Goal: Task Accomplishment & Management: Manage account settings

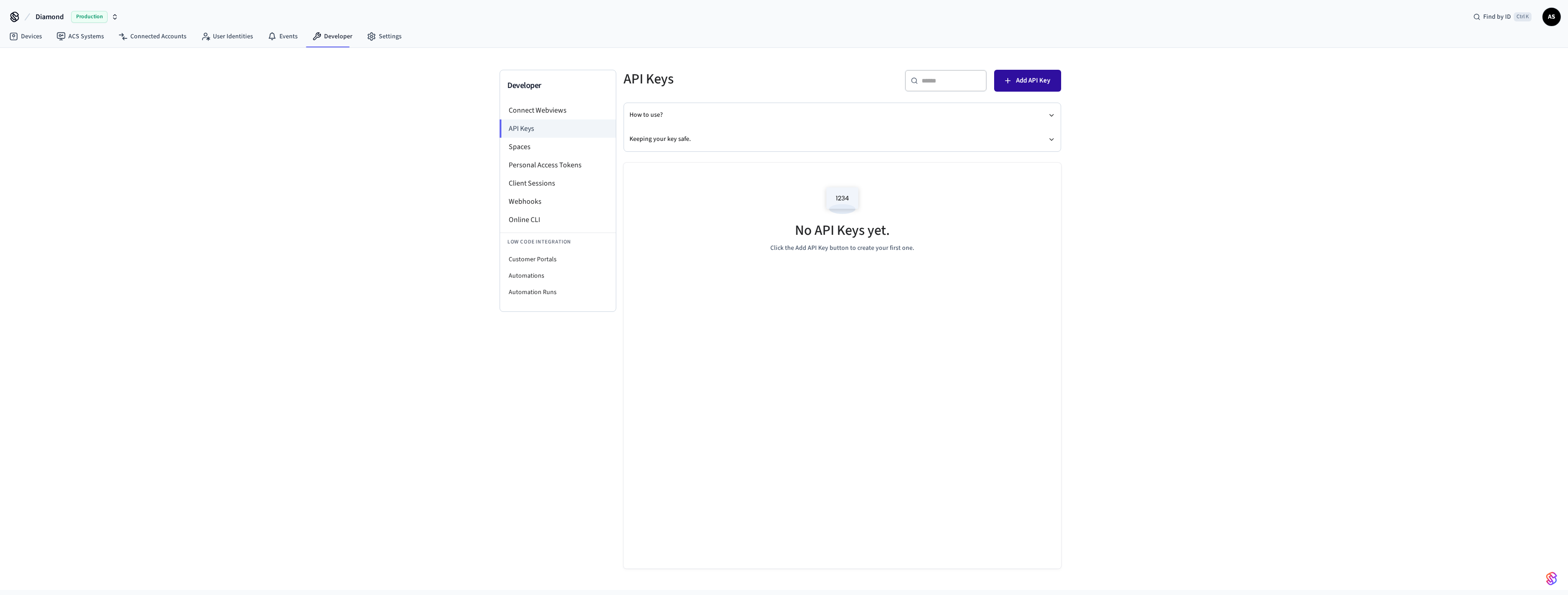
click at [1024, 79] on span "Add API Key" at bounding box center [1033, 80] width 34 height 12
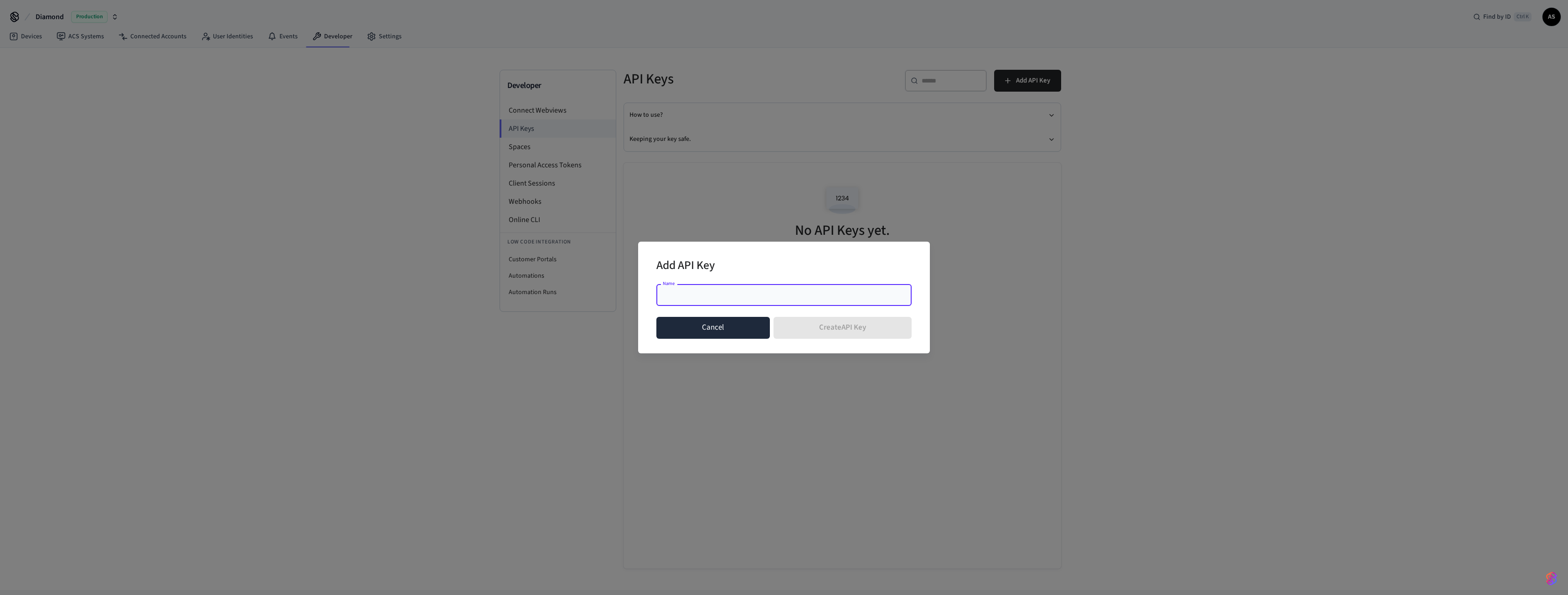
click at [731, 328] on button "Cancel" at bounding box center [713, 327] width 113 height 22
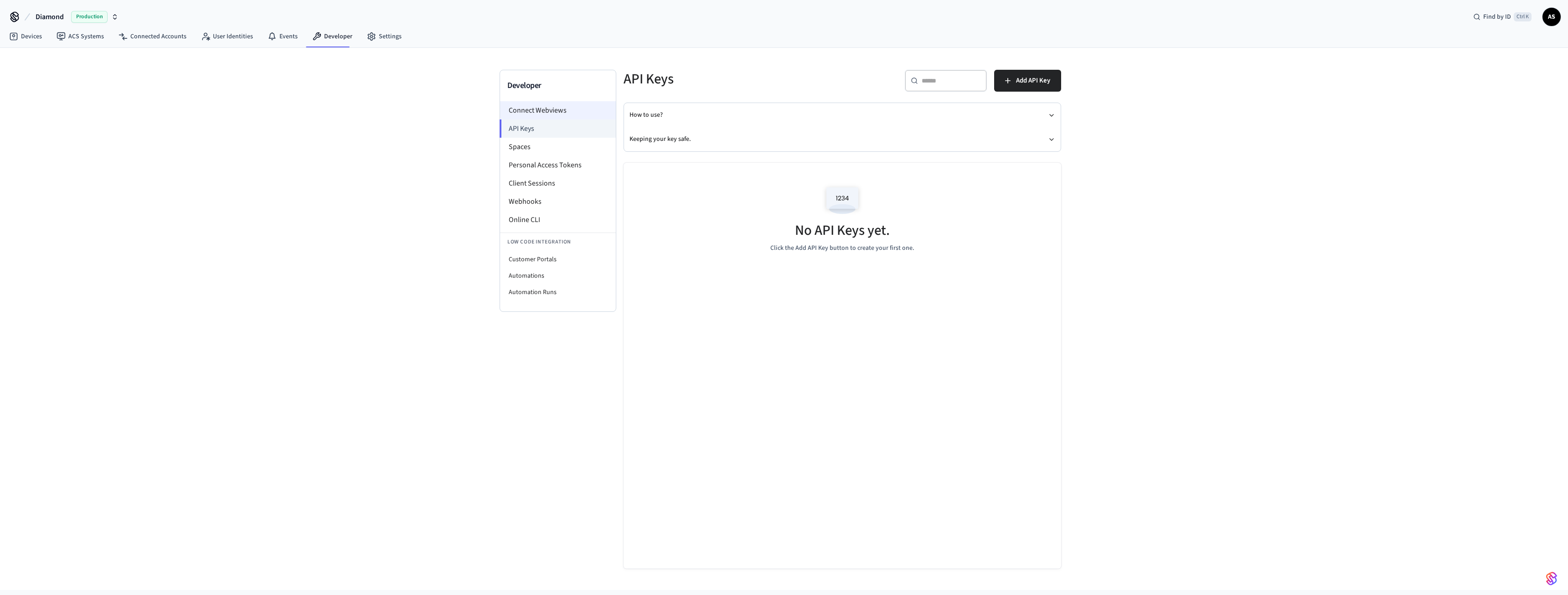
click at [540, 112] on li "Connect Webviews" at bounding box center [558, 111] width 116 height 18
click at [530, 147] on li "Spaces" at bounding box center [558, 147] width 116 height 18
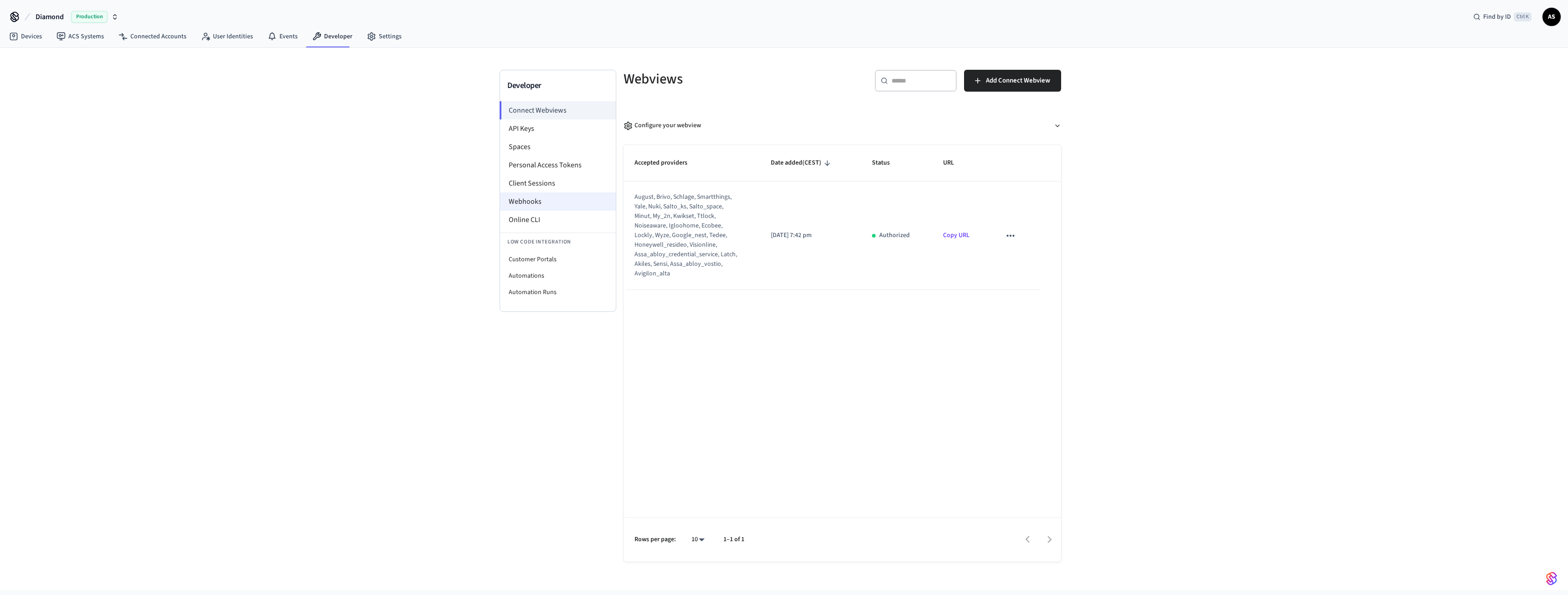
click at [544, 200] on li "Webhooks" at bounding box center [558, 202] width 116 height 18
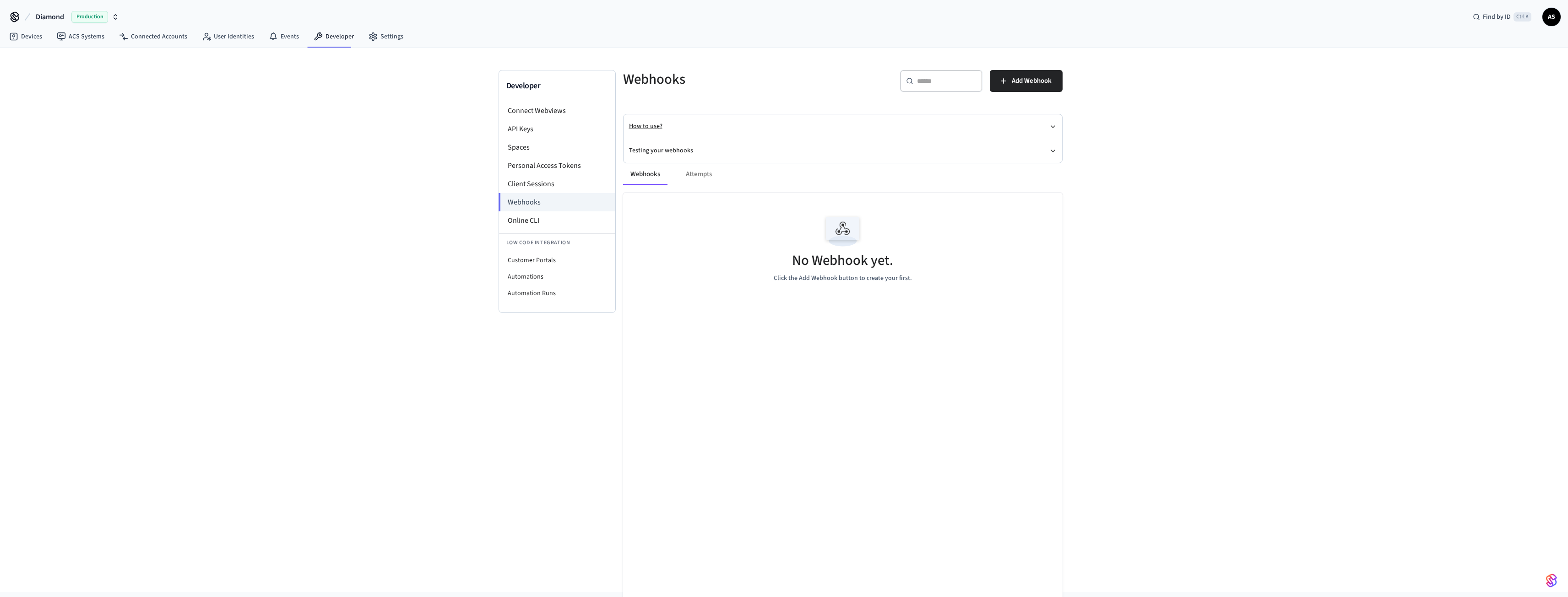
click at [1051, 126] on icon "button" at bounding box center [1053, 126] width 7 height 7
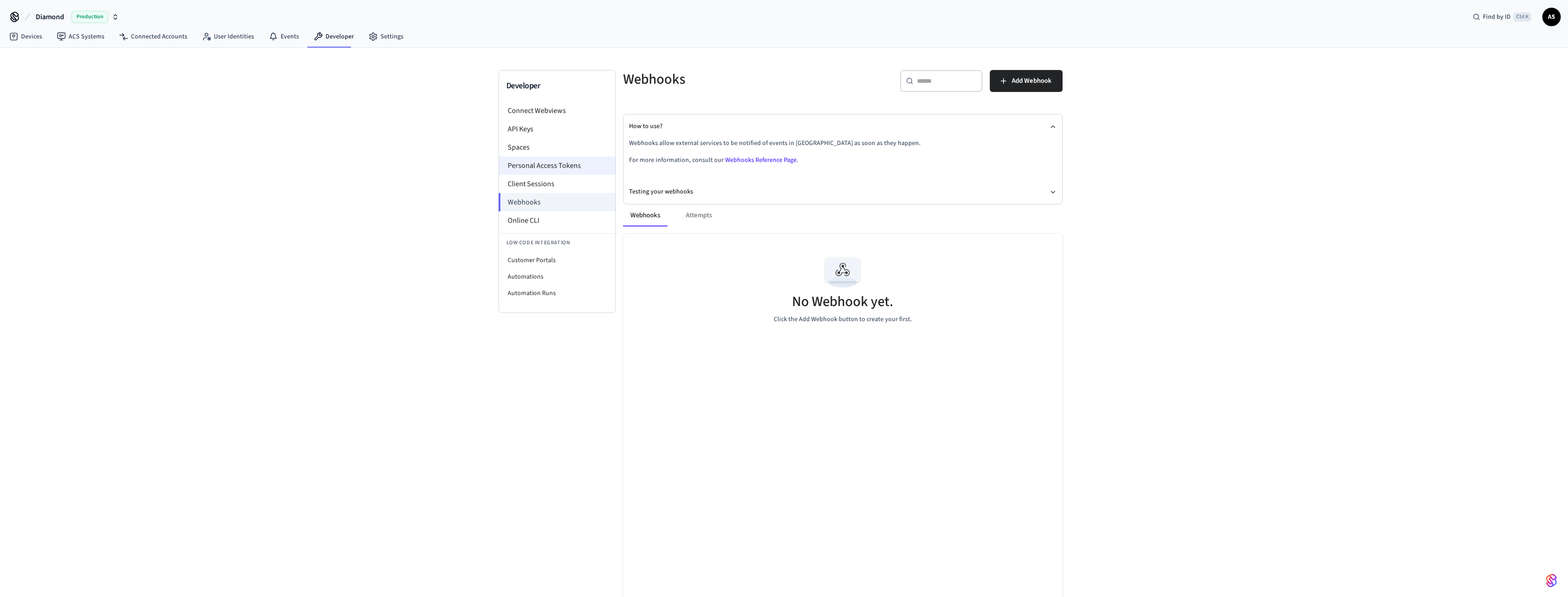
click at [544, 171] on li "Personal Access Tokens" at bounding box center [557, 166] width 116 height 19
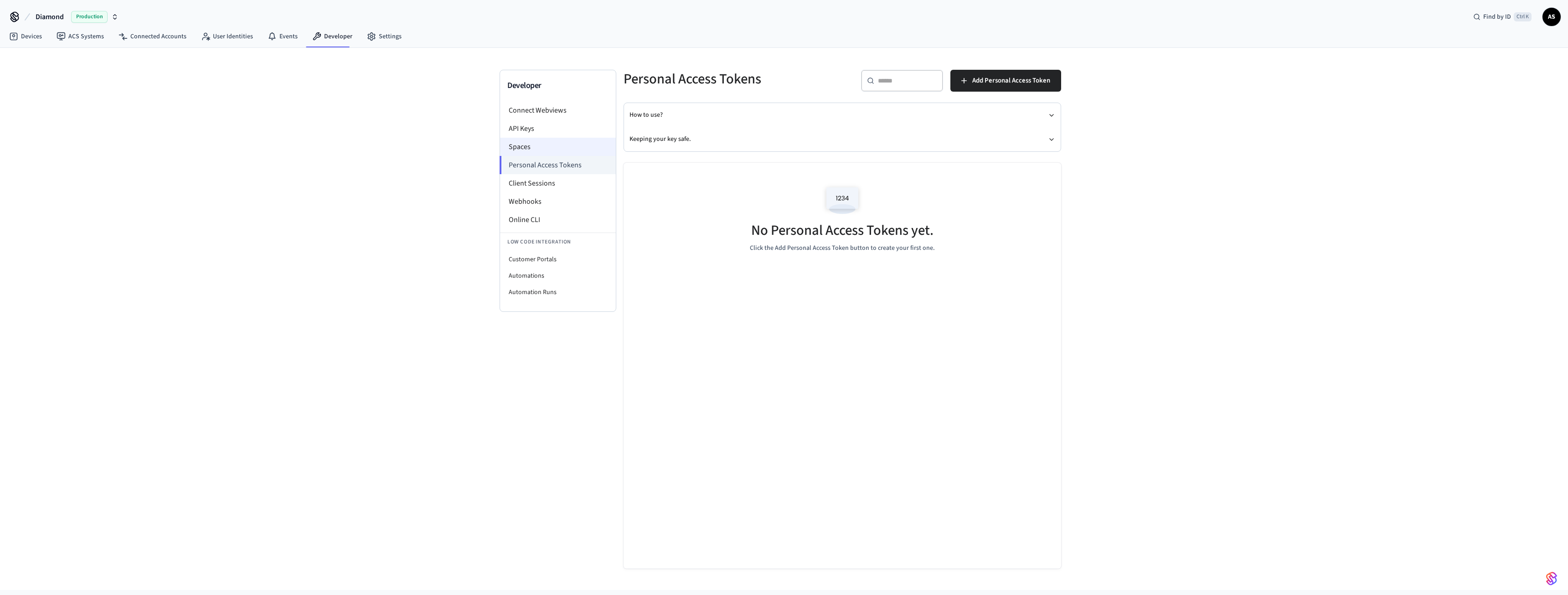
click at [532, 148] on li "Spaces" at bounding box center [558, 147] width 116 height 18
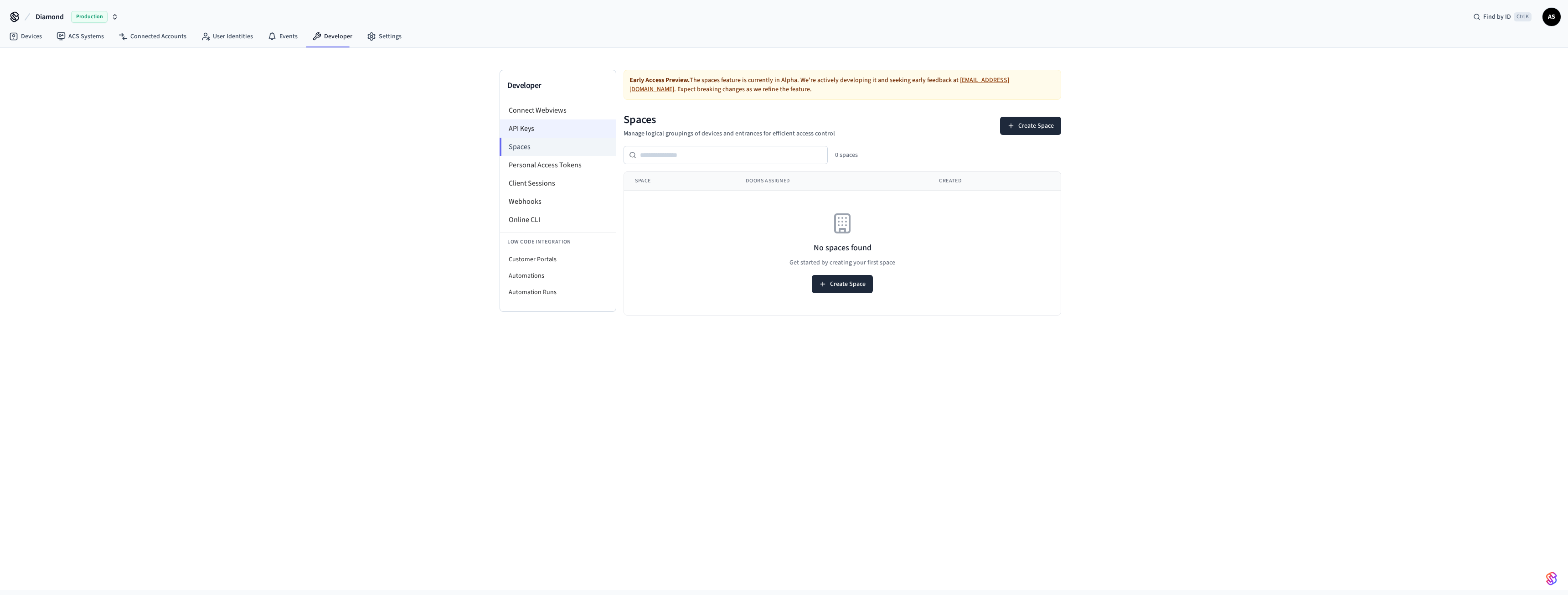
click at [528, 125] on li "API Keys" at bounding box center [558, 128] width 116 height 18
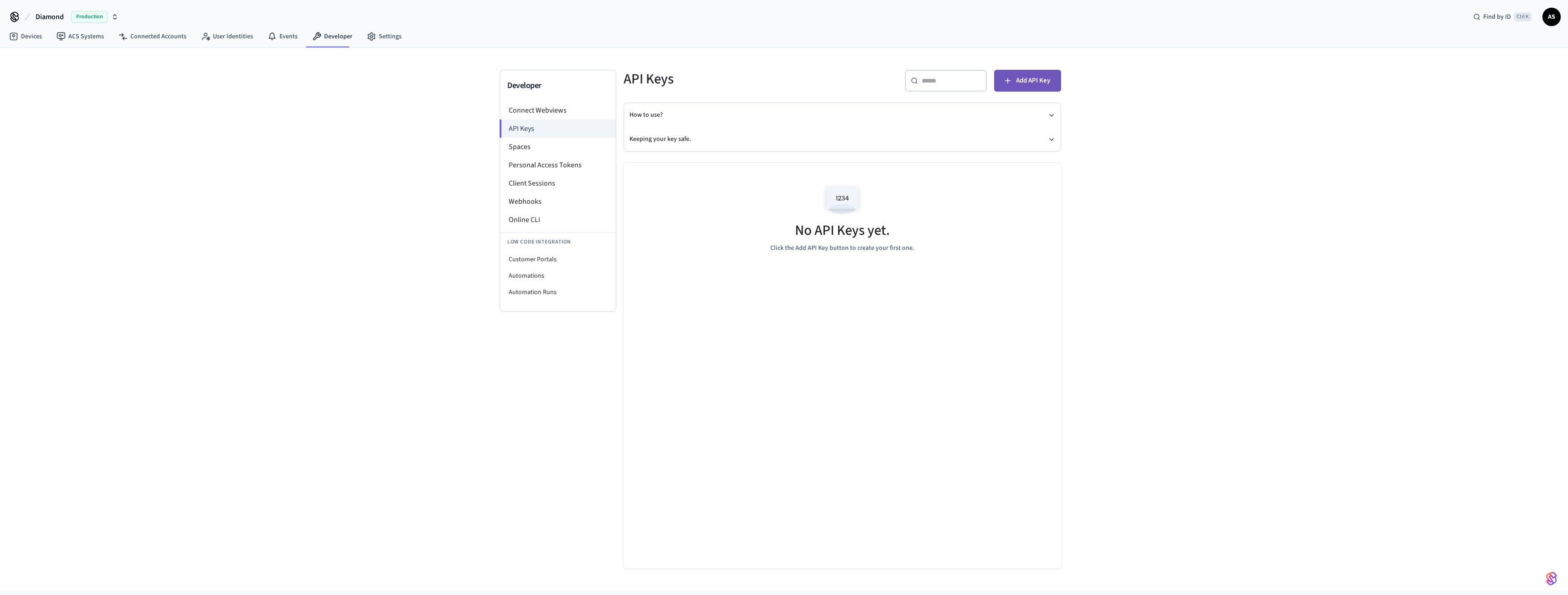
click at [1027, 75] on span "Add API Key" at bounding box center [1033, 80] width 34 height 12
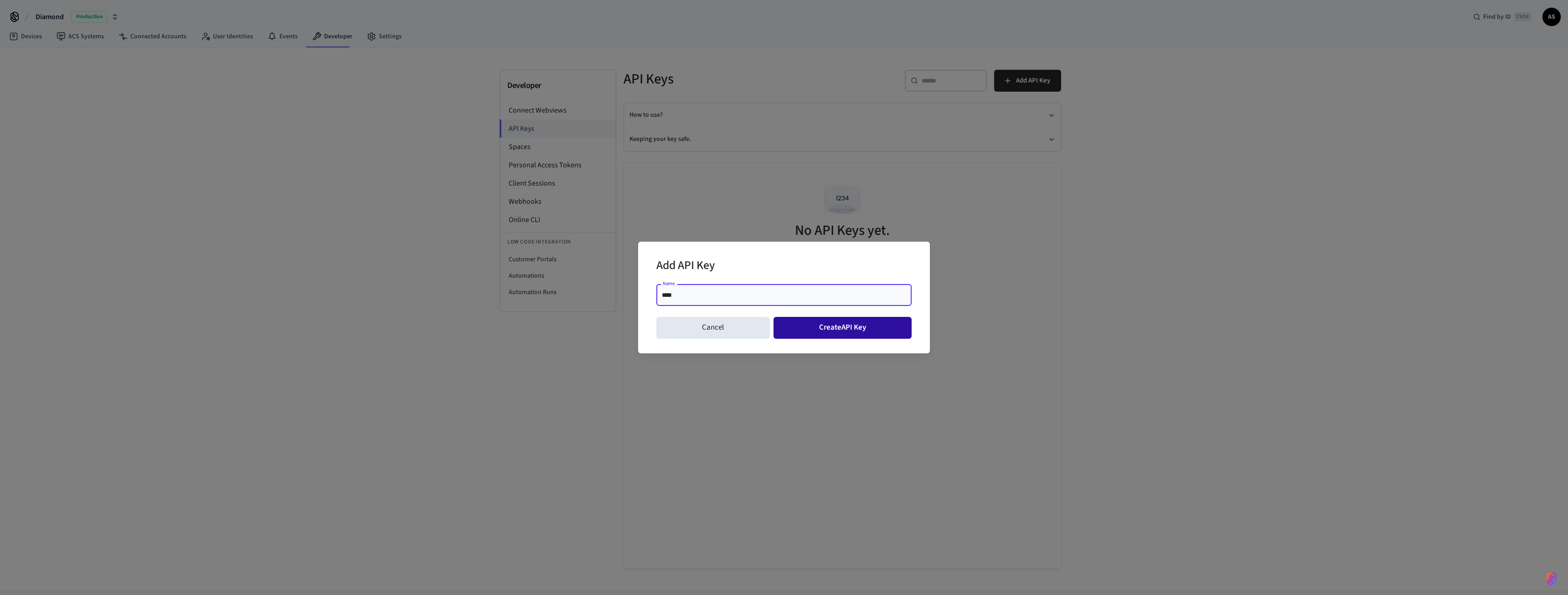
type input "****"
click at [838, 335] on button "Create API Key" at bounding box center [843, 327] width 138 height 22
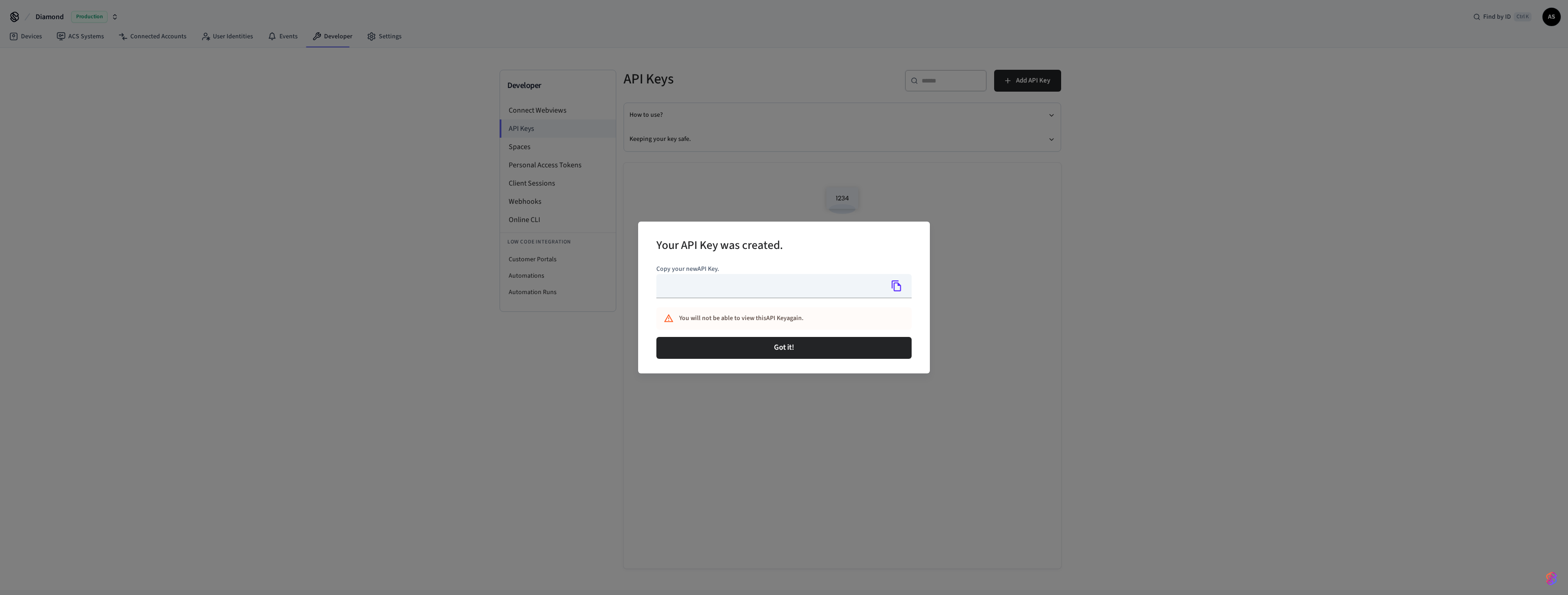
type input "**********"
click at [895, 287] on icon "Copy" at bounding box center [897, 286] width 12 height 12
click at [781, 358] on button "Got it!" at bounding box center [783, 347] width 255 height 22
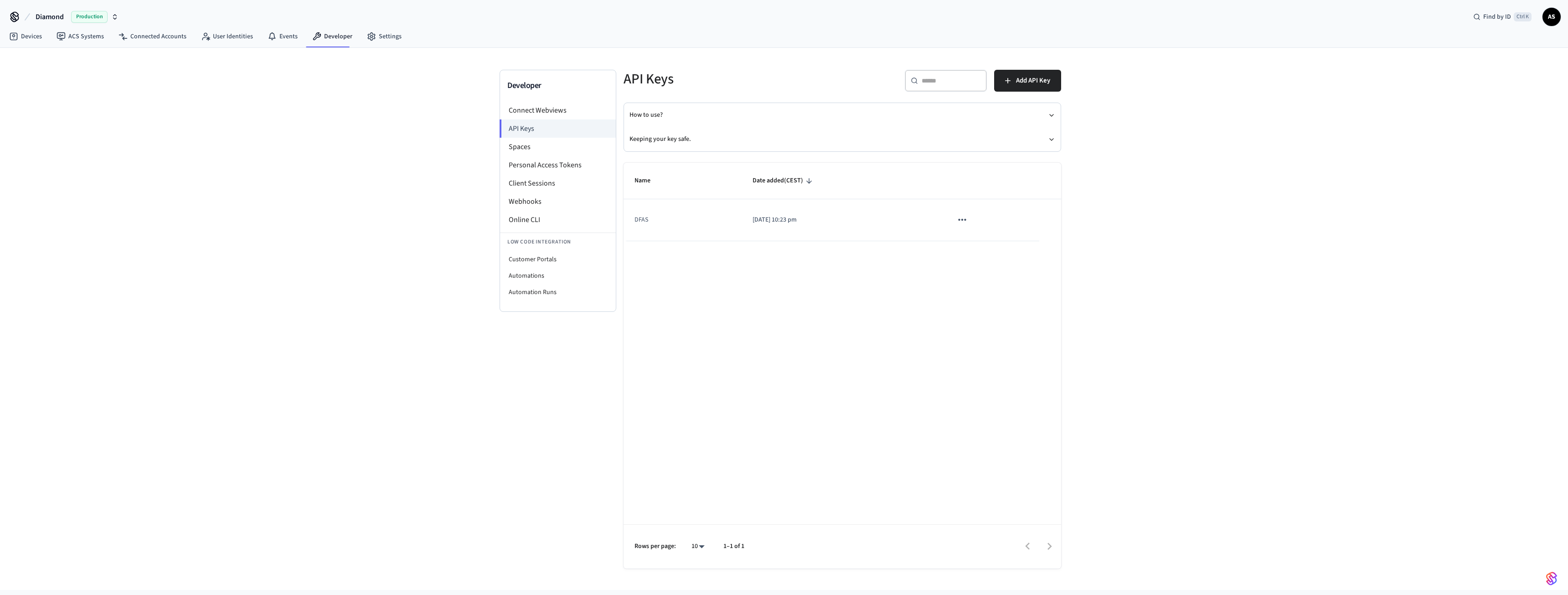
click at [958, 218] on icon "sticky table" at bounding box center [963, 219] width 12 height 12
click at [958, 218] on div at bounding box center [784, 297] width 1568 height 595
click at [520, 215] on li "Online CLI" at bounding box center [558, 220] width 116 height 18
click at [326, 40] on link "Developer" at bounding box center [332, 36] width 55 height 16
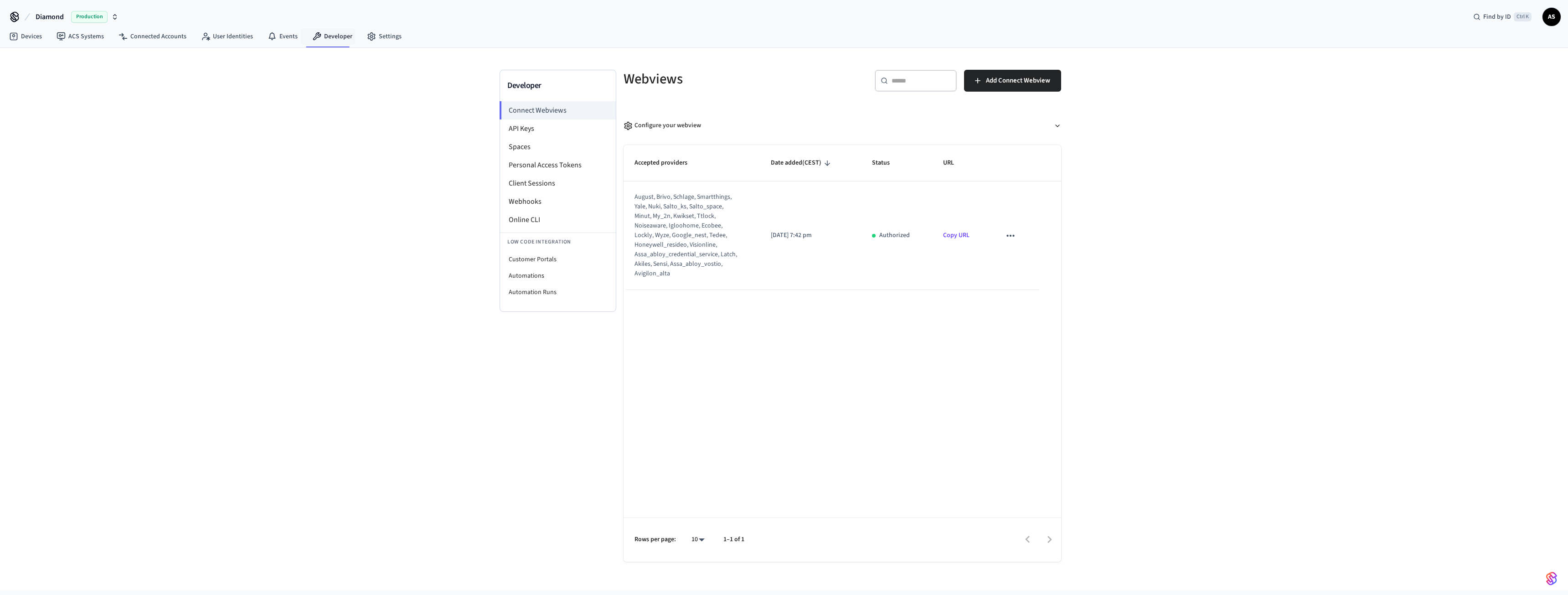
click at [1011, 235] on icon "sticky table" at bounding box center [1011, 235] width 8 height 2
click at [1105, 215] on div at bounding box center [784, 297] width 1568 height 595
click at [958, 234] on link "Copy URL" at bounding box center [957, 235] width 26 height 9
click at [563, 204] on li "Webhooks" at bounding box center [558, 202] width 116 height 18
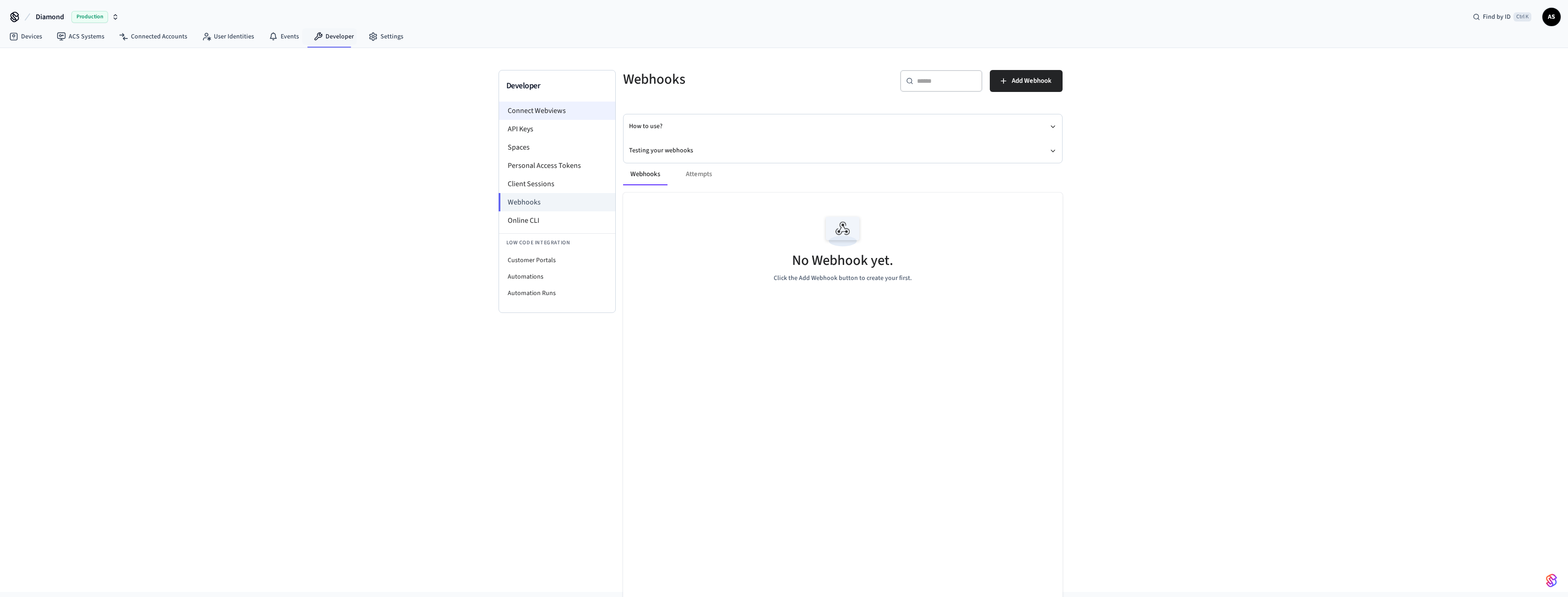
click at [536, 108] on li "Connect Webviews" at bounding box center [557, 111] width 116 height 19
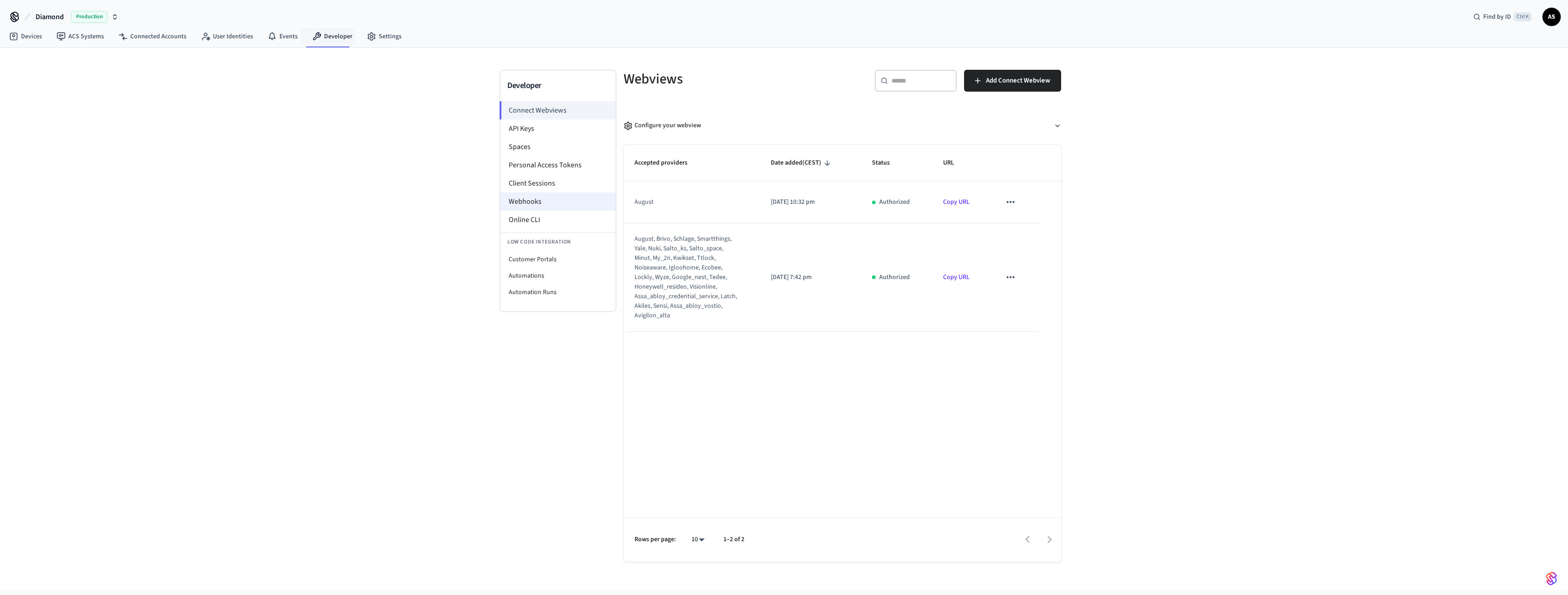
click at [562, 207] on li "Webhooks" at bounding box center [558, 202] width 116 height 18
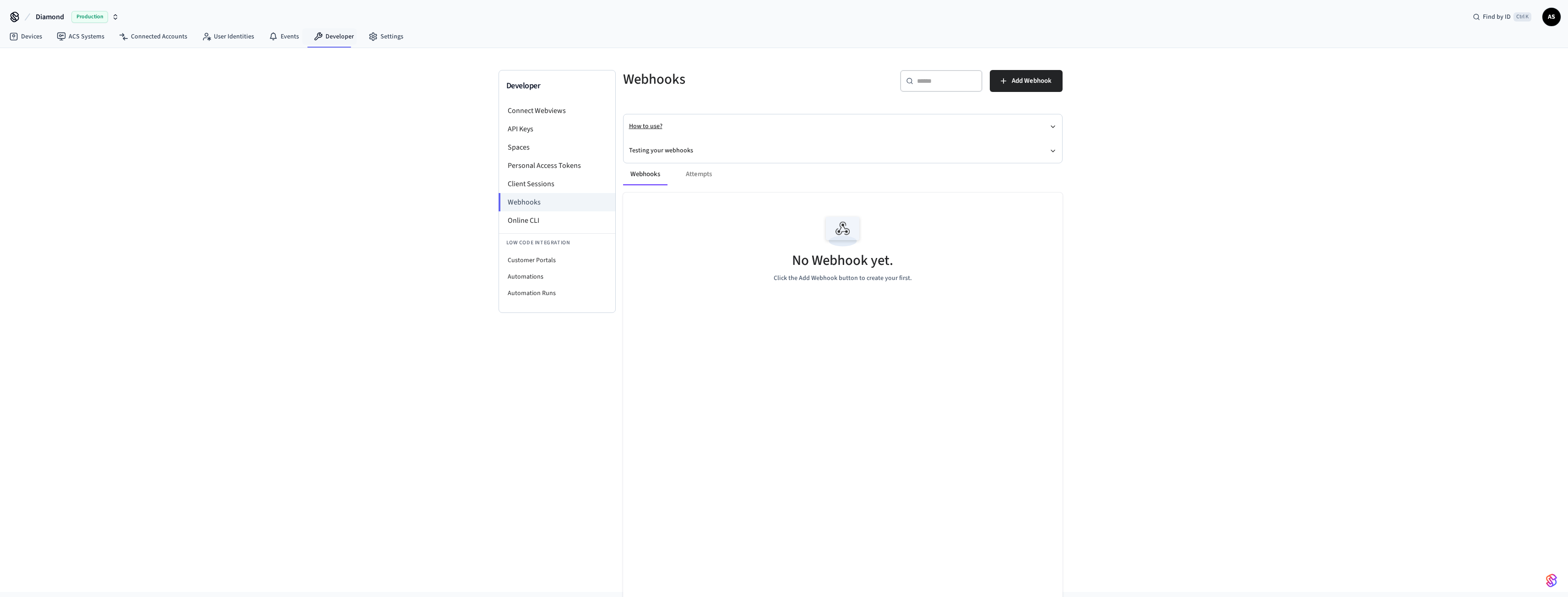
click at [1048, 127] on button "How to use?" at bounding box center [843, 126] width 427 height 24
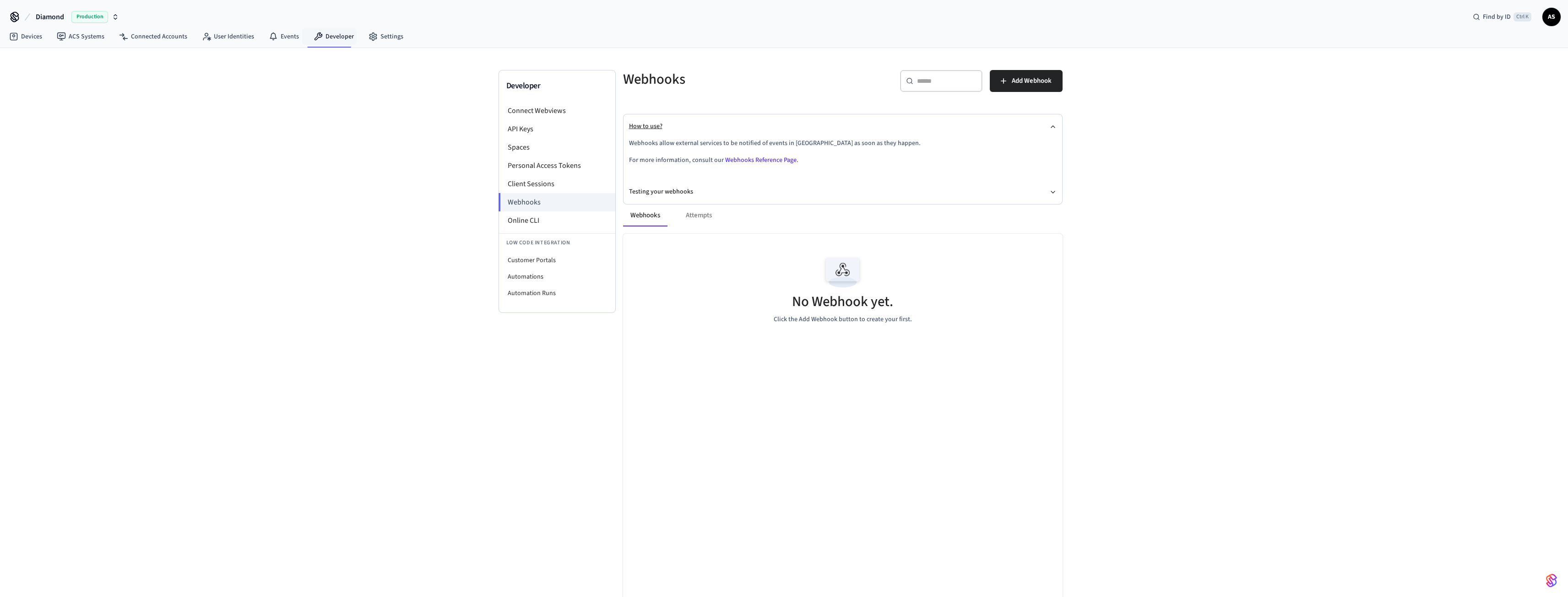
click at [1048, 127] on button "How to use?" at bounding box center [843, 126] width 427 height 24
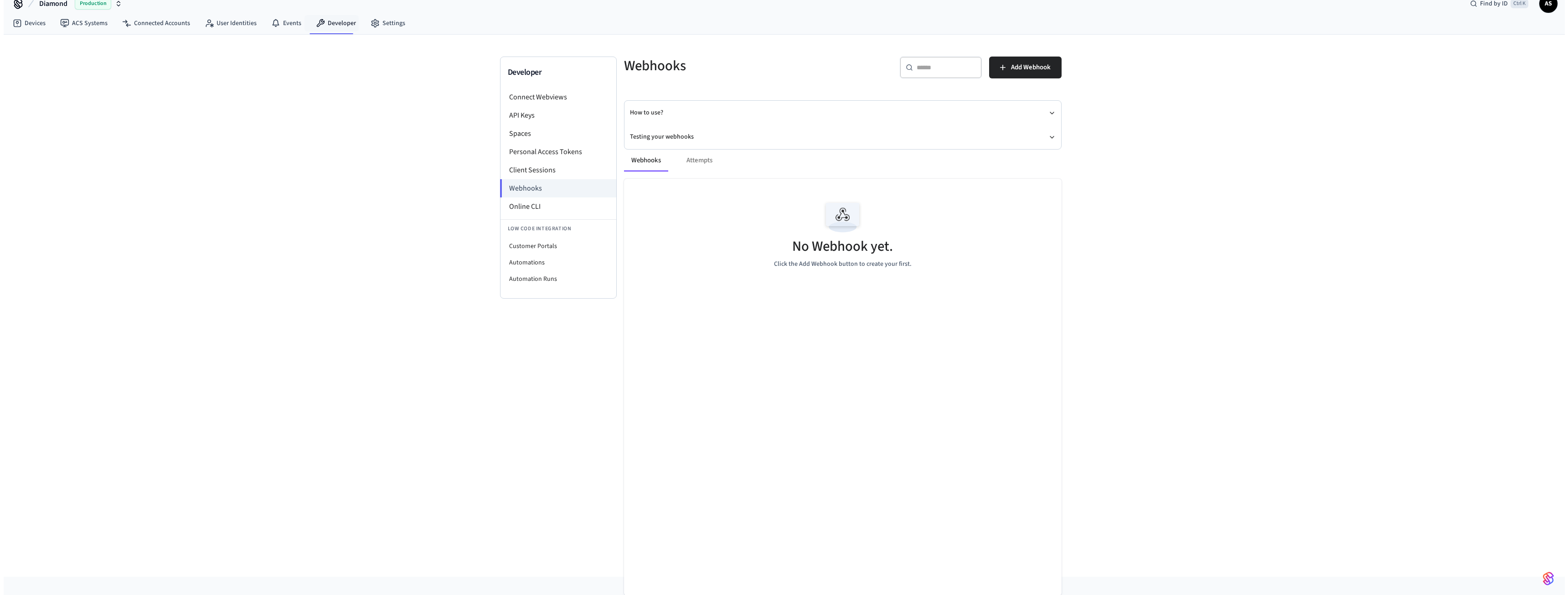
scroll to position [14, 0]
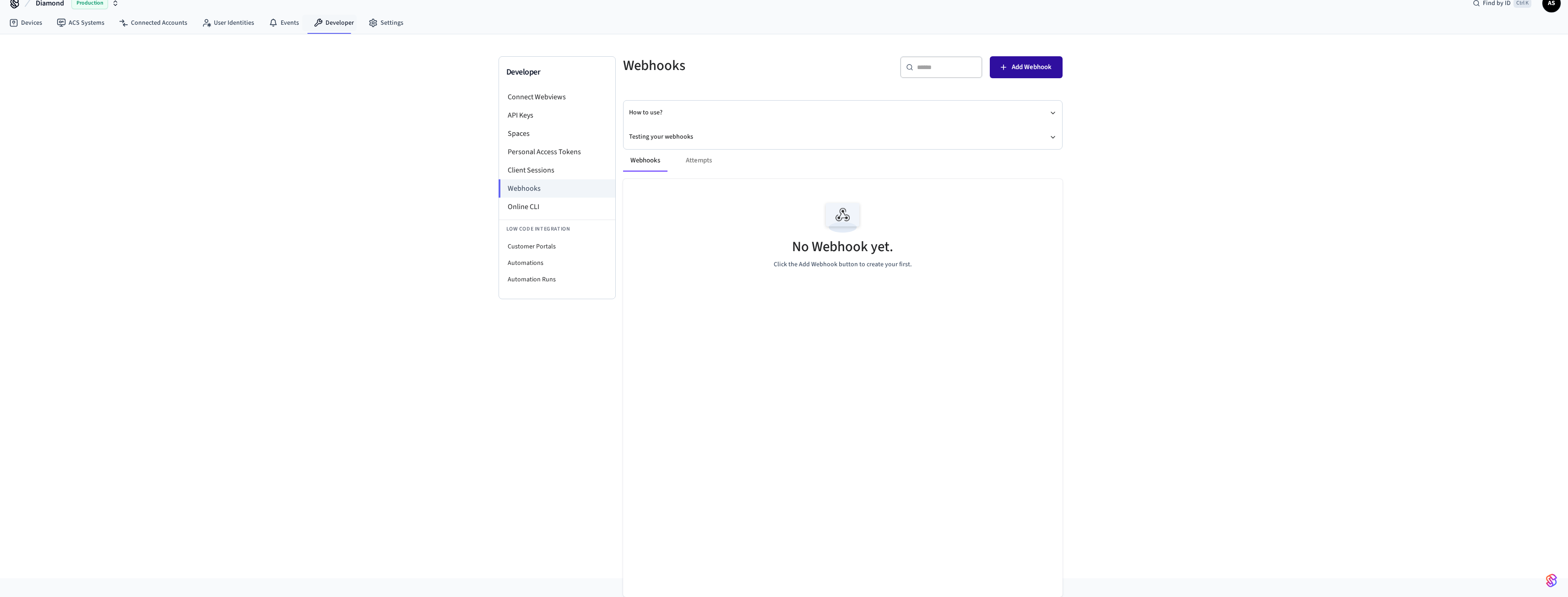
click at [1016, 64] on span "Add Webhook" at bounding box center [1031, 67] width 40 height 12
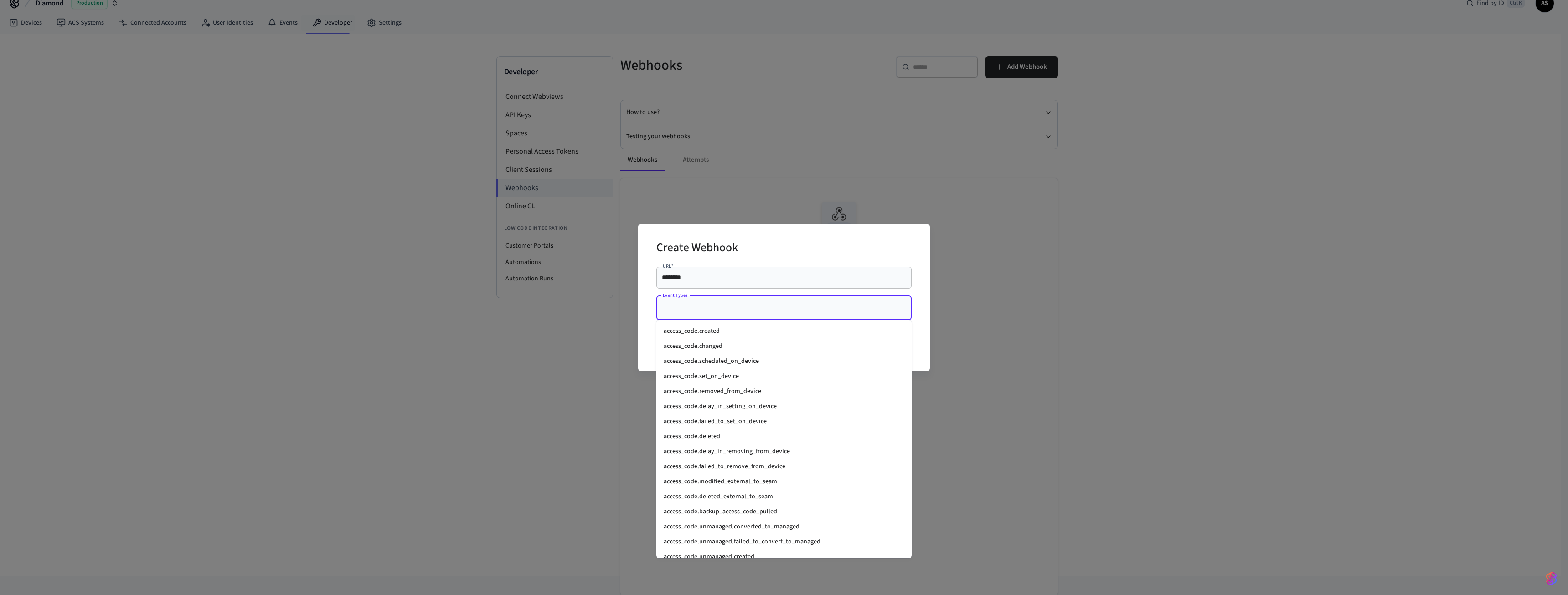
click at [725, 306] on input "Event Types" at bounding box center [777, 308] width 233 height 16
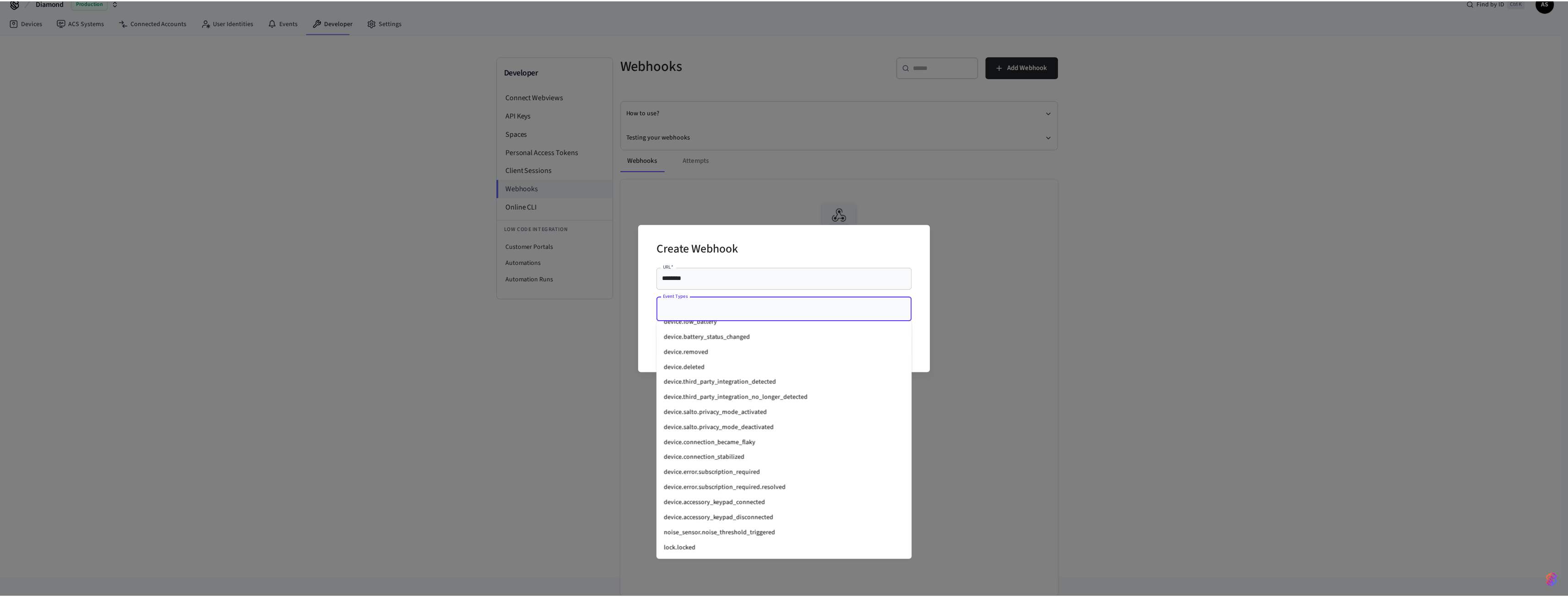
scroll to position [1006, 0]
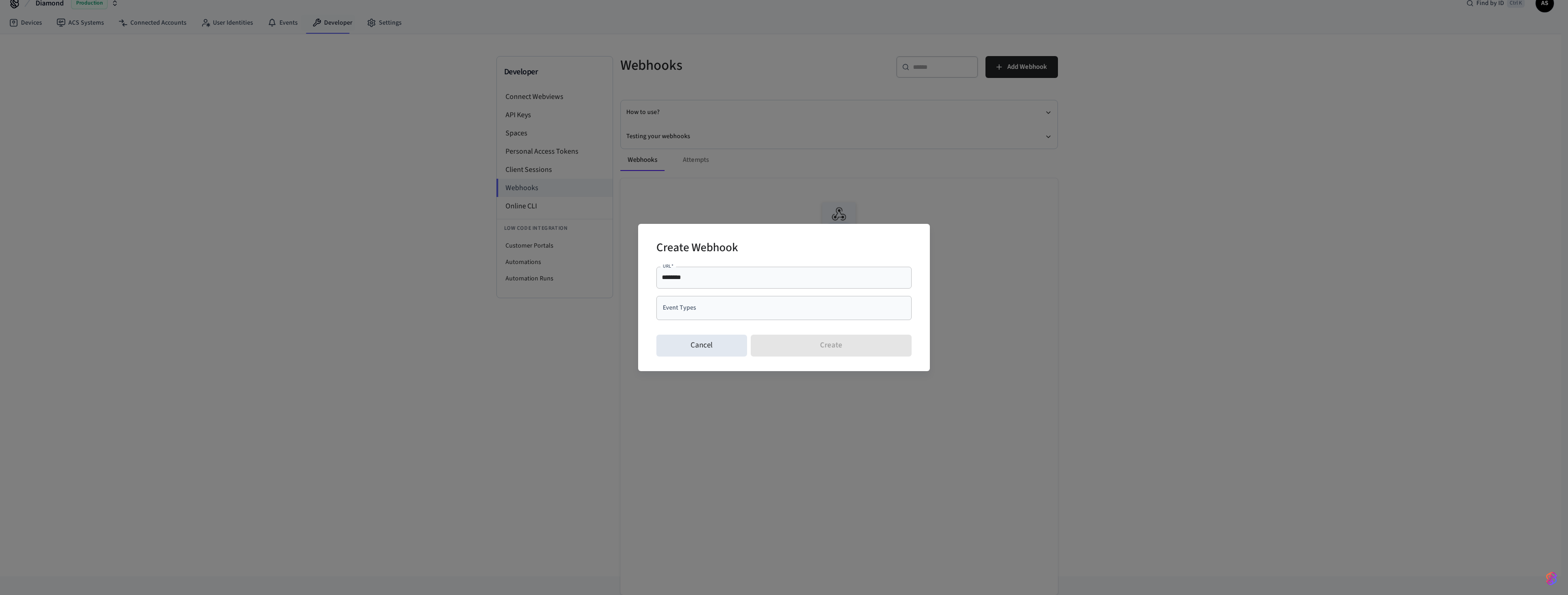
click at [1113, 293] on div "Create Webhook URL   * ******** URL   * Event Types Event Types Cancel Create" at bounding box center [784, 297] width 1568 height 595
